Goal: Communication & Community: Answer question/provide support

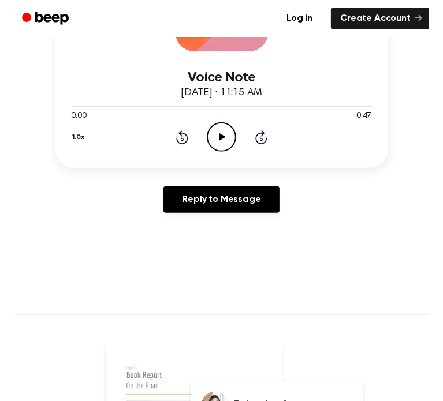
scroll to position [215, 0]
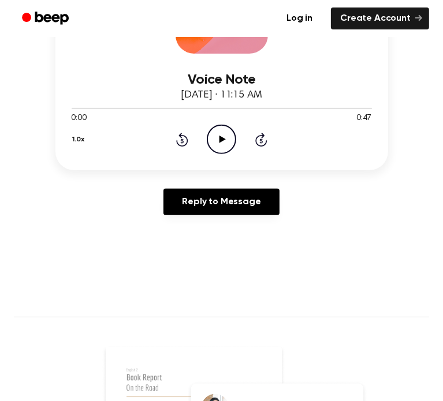
click at [222, 133] on icon "Play Audio" at bounding box center [221, 139] width 29 height 29
click at [171, 108] on div at bounding box center [139, 108] width 134 height 1
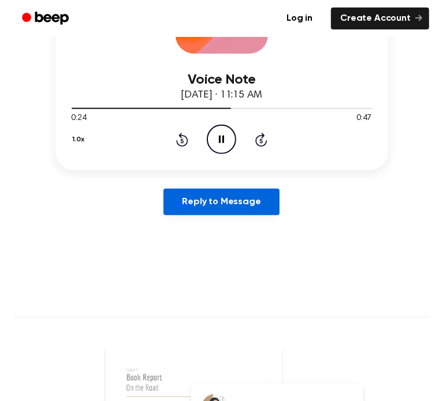
click at [229, 209] on link "Reply to Message" at bounding box center [220, 202] width 115 height 27
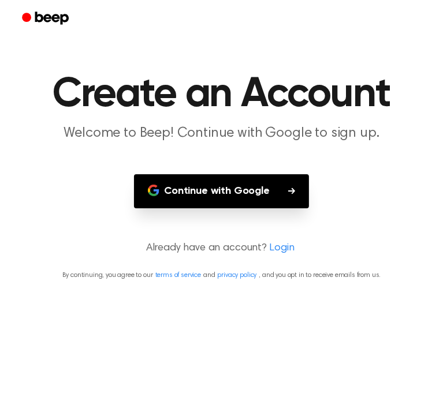
click at [223, 189] on button "Continue with Google" at bounding box center [221, 191] width 175 height 34
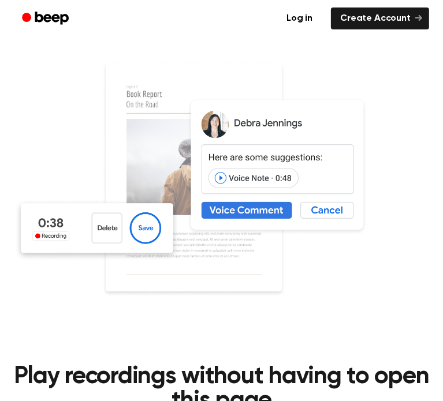
scroll to position [499, 0]
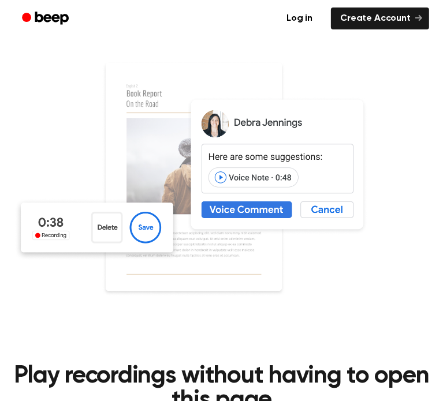
click at [223, 176] on img at bounding box center [221, 198] width 415 height 275
click at [221, 174] on img at bounding box center [221, 198] width 415 height 275
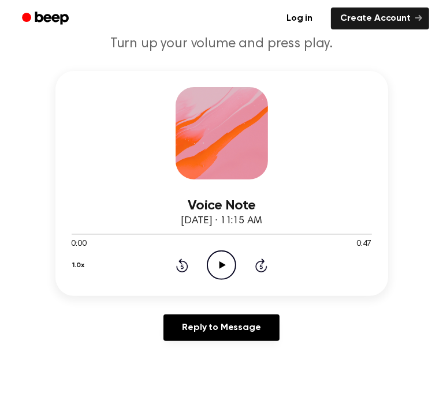
scroll to position [0, 0]
